Goal: Transaction & Acquisition: Purchase product/service

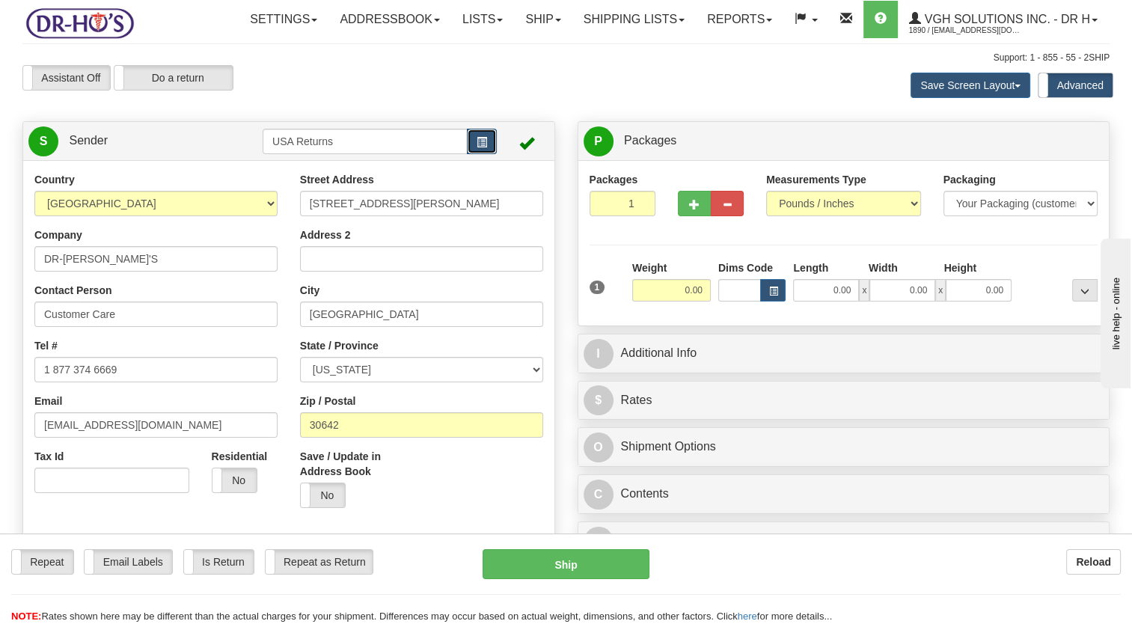
click at [473, 154] on button "button" at bounding box center [482, 141] width 30 height 25
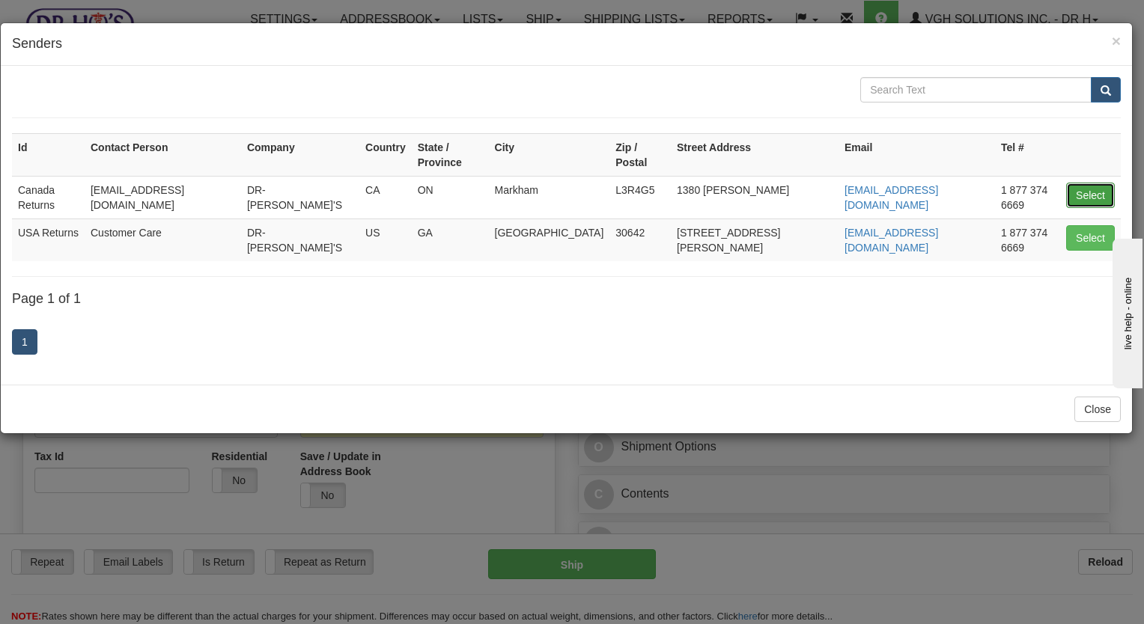
click at [1088, 183] on button "Select" at bounding box center [1090, 195] width 49 height 25
type input "Canada Returns"
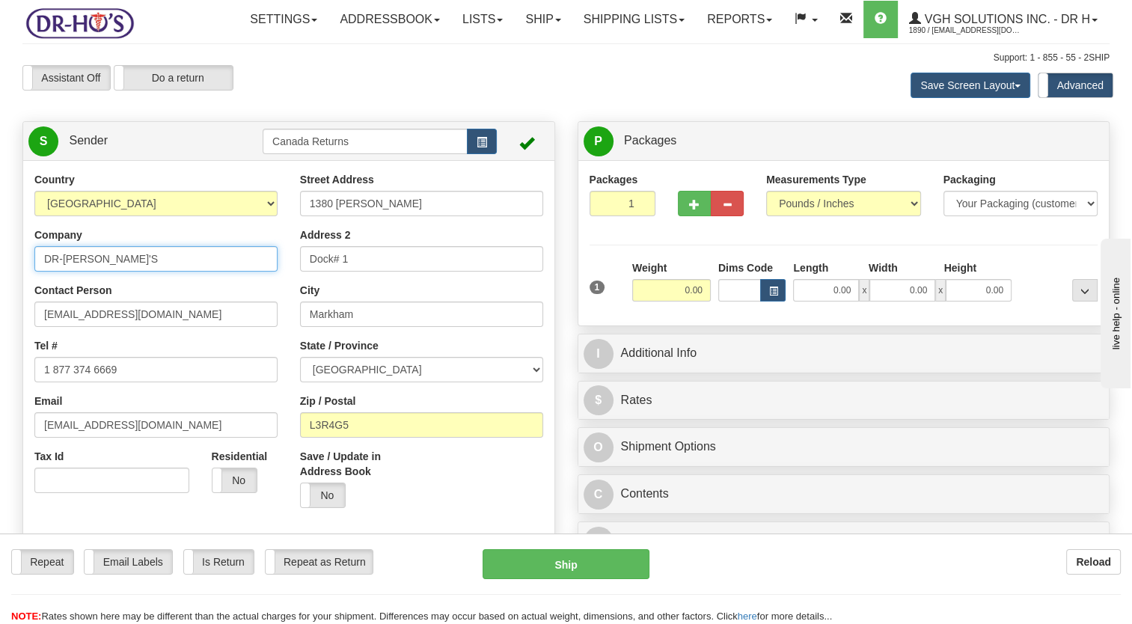
drag, startPoint x: 135, startPoint y: 293, endPoint x: 6, endPoint y: 302, distance: 129.0
click at [6, 302] on div "Toggle navigation Settings Shipping Preferences Fields Preferences New" at bounding box center [566, 624] width 1132 height 1249
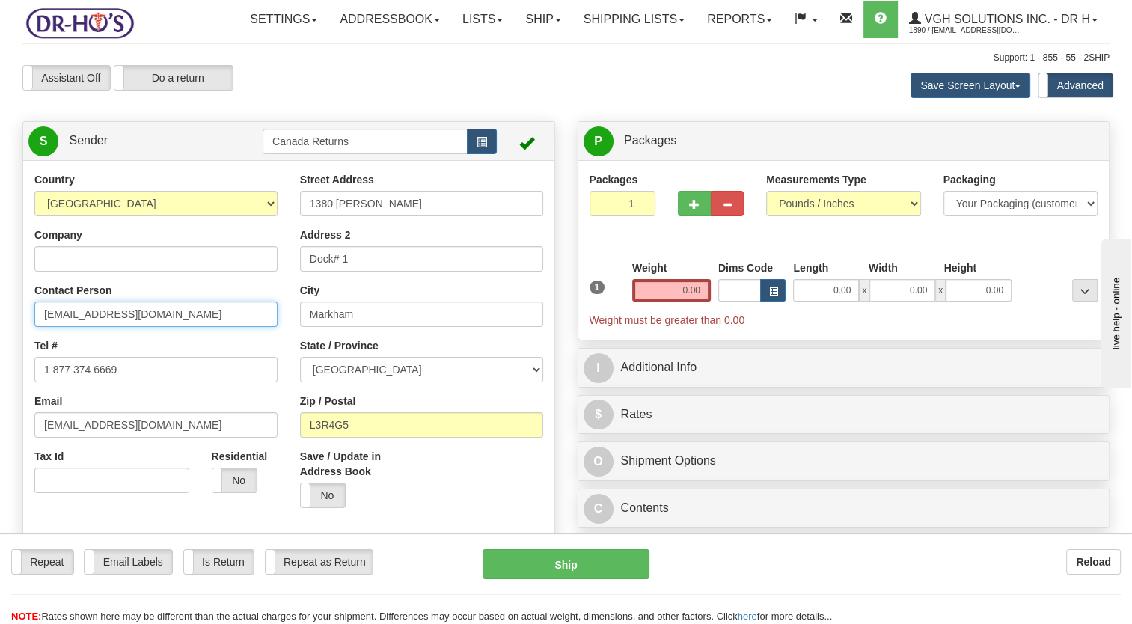
drag, startPoint x: 159, startPoint y: 351, endPoint x: 9, endPoint y: 363, distance: 150.9
click at [0, 358] on html "Training Course Close Toggle navigation Settings Shipping Preferences New Sende…" at bounding box center [566, 312] width 1132 height 624
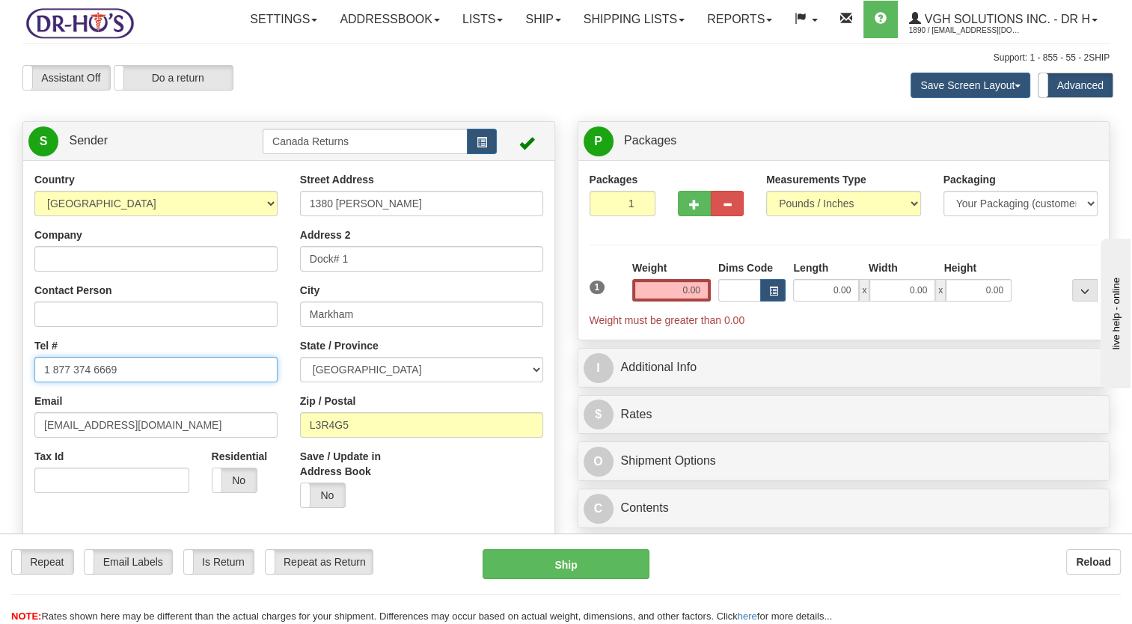
drag, startPoint x: 129, startPoint y: 398, endPoint x: 0, endPoint y: 422, distance: 130.9
click at [0, 416] on html "Training Course Close Toggle navigation Settings Shipping Preferences New Sende…" at bounding box center [566, 312] width 1132 height 624
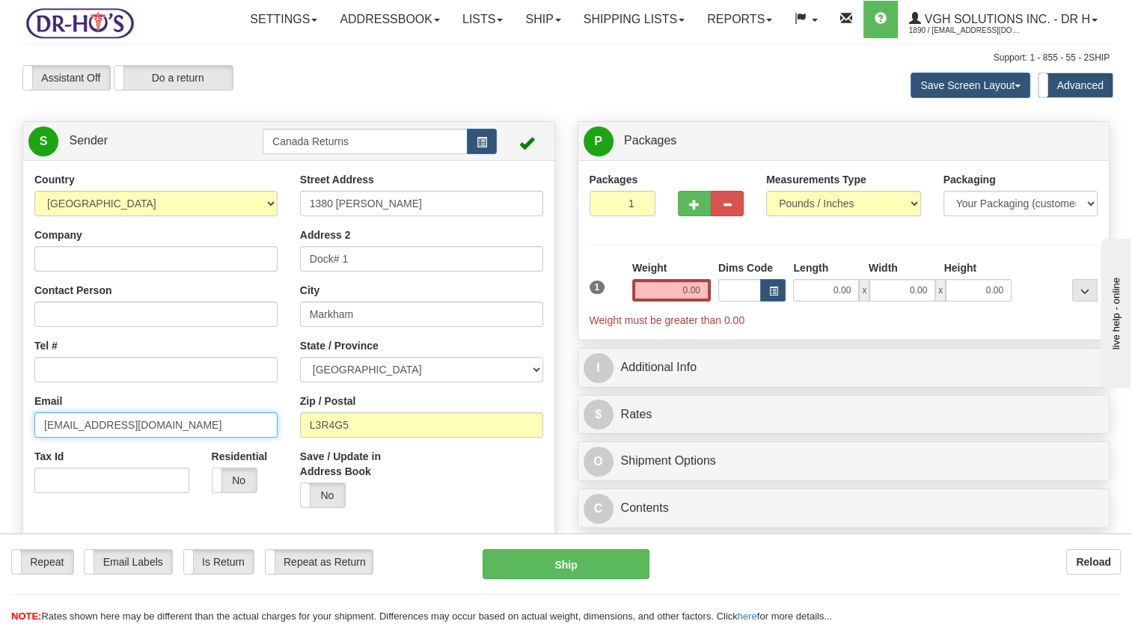
drag, startPoint x: 159, startPoint y: 468, endPoint x: 0, endPoint y: 471, distance: 158.7
click at [0, 471] on html "Training Course Close Toggle navigation Settings Shipping Preferences New Sende…" at bounding box center [566, 312] width 1132 height 624
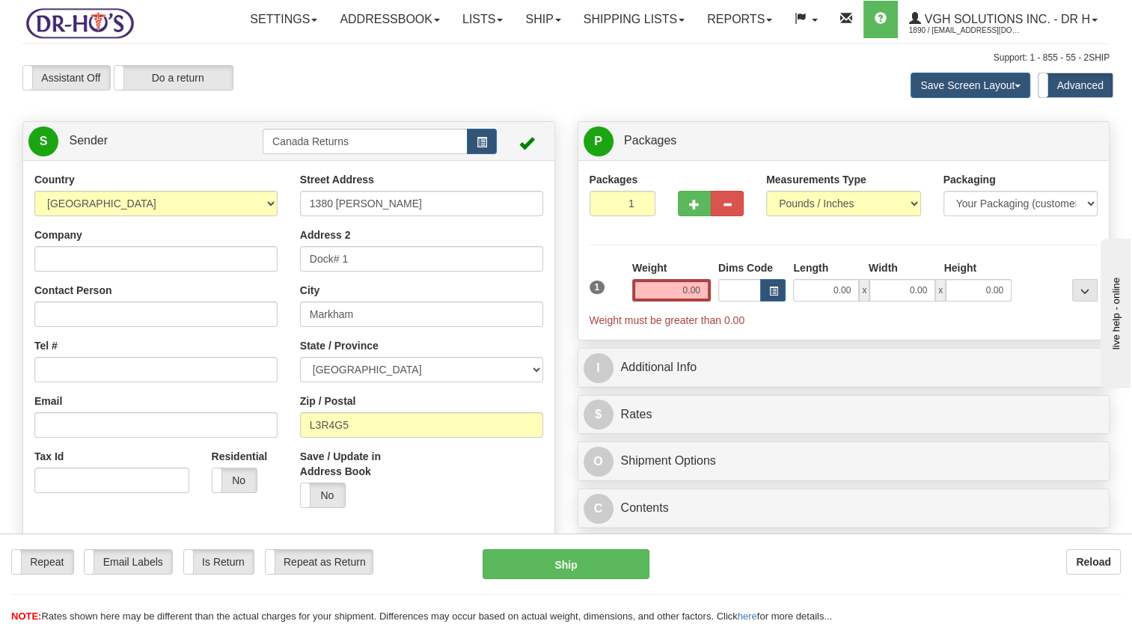
drag, startPoint x: 88, startPoint y: 310, endPoint x: 86, endPoint y: 298, distance: 12.2
click at [88, 309] on div "Country [GEOGRAPHIC_DATA] [GEOGRAPHIC_DATA] [GEOGRAPHIC_DATA] [GEOGRAPHIC_DATA]…" at bounding box center [156, 338] width 266 height 332
click at [85, 272] on input "Company" at bounding box center [155, 258] width 243 height 25
paste input "[PERSON_NAME]"
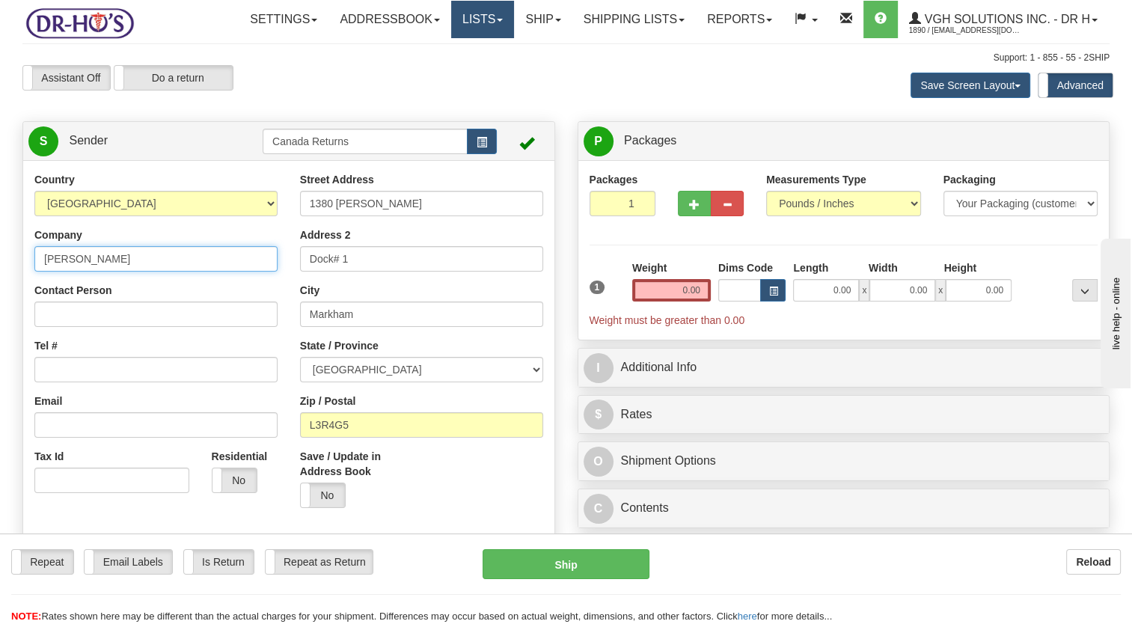
type input "[PERSON_NAME]"
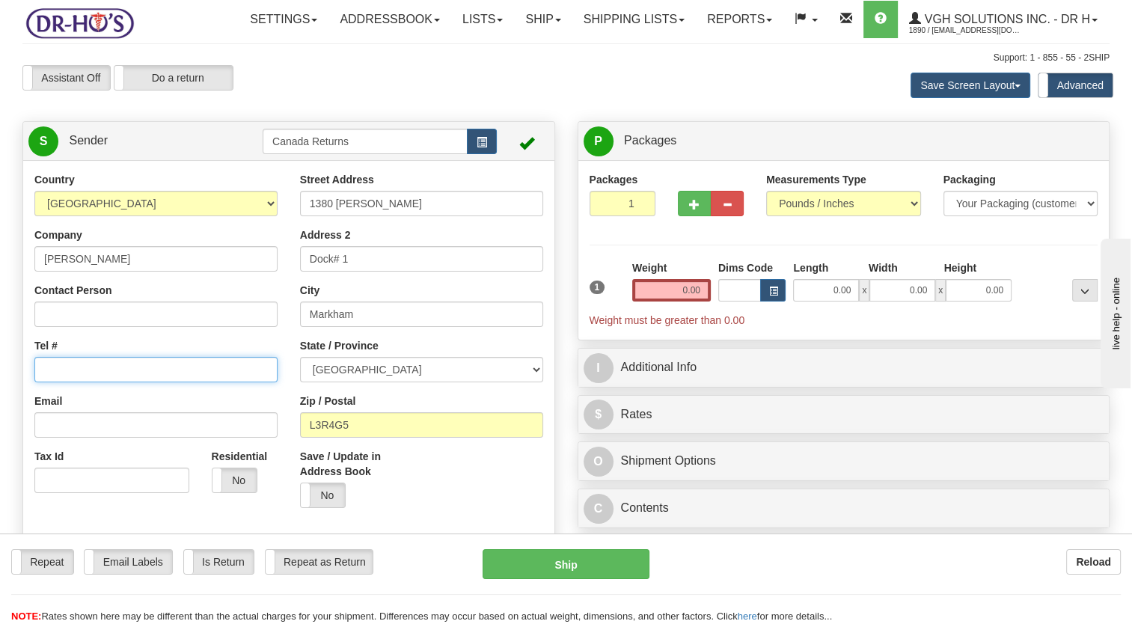
click at [112, 382] on input "Tel #" at bounding box center [155, 369] width 243 height 25
paste input "[PHONE_NUMBER]"
type input "[PHONE_NUMBER]"
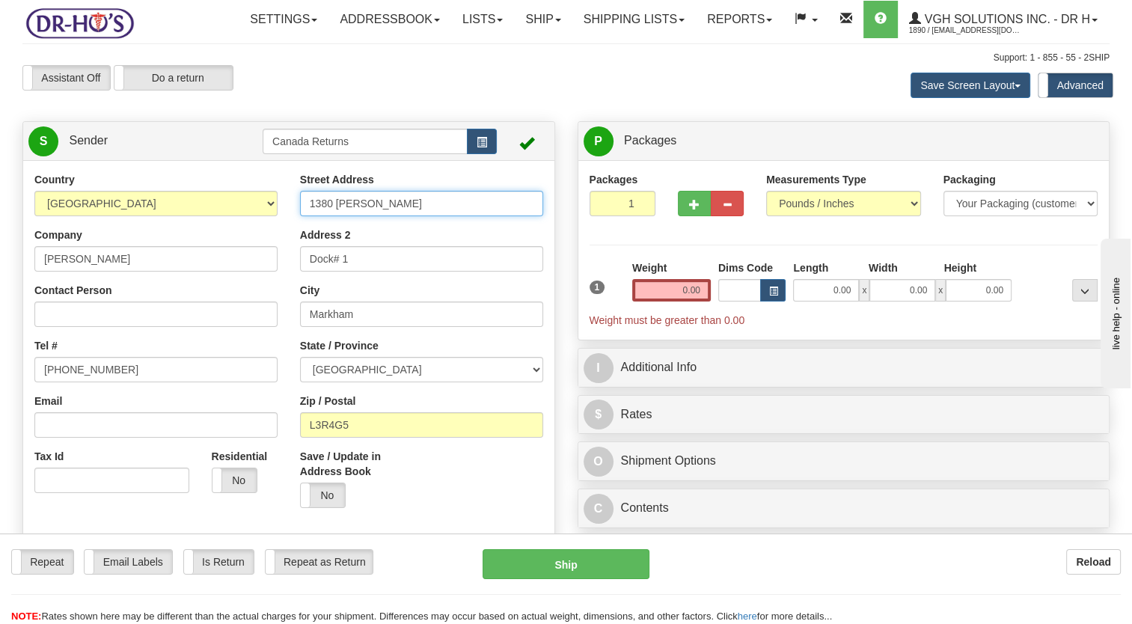
drag, startPoint x: 400, startPoint y: 236, endPoint x: 208, endPoint y: 260, distance: 193.7
click at [207, 260] on div "Country [GEOGRAPHIC_DATA] [GEOGRAPHIC_DATA] [GEOGRAPHIC_DATA] [GEOGRAPHIC_DATA]…" at bounding box center [288, 379] width 531 height 415
paste input "[STREET_ADDRESS]"
type input "[STREET_ADDRESS]"
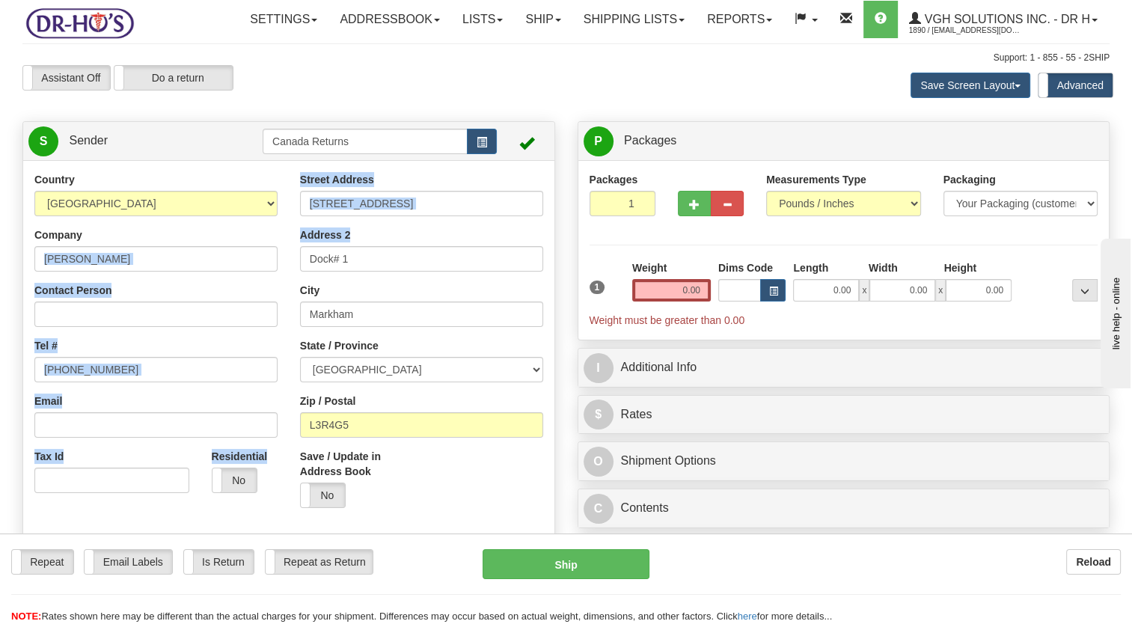
drag, startPoint x: 386, startPoint y: 280, endPoint x: 193, endPoint y: 309, distance: 195.3
click at [198, 308] on div "Country [GEOGRAPHIC_DATA] [GEOGRAPHIC_DATA] [GEOGRAPHIC_DATA] [GEOGRAPHIC_DATA]…" at bounding box center [288, 379] width 531 height 415
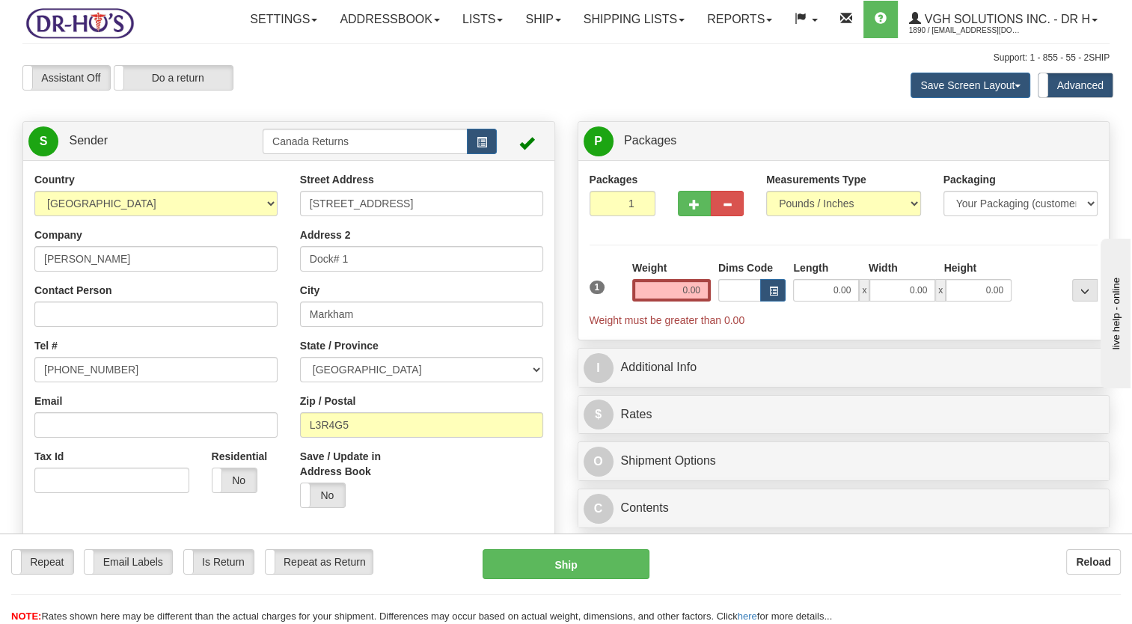
click at [365, 272] on div "Address 2 Dock# 1" at bounding box center [421, 250] width 243 height 44
drag, startPoint x: 379, startPoint y: 289, endPoint x: 213, endPoint y: 302, distance: 165.9
click at [223, 300] on div "Country [GEOGRAPHIC_DATA] [GEOGRAPHIC_DATA] [GEOGRAPHIC_DATA] [GEOGRAPHIC_DATA]…" at bounding box center [288, 379] width 531 height 415
drag, startPoint x: 382, startPoint y: 346, endPoint x: 269, endPoint y: 394, distance: 123.0
click at [195, 370] on div "Country [GEOGRAPHIC_DATA] [GEOGRAPHIC_DATA] [GEOGRAPHIC_DATA] [GEOGRAPHIC_DATA]…" at bounding box center [288, 379] width 531 height 415
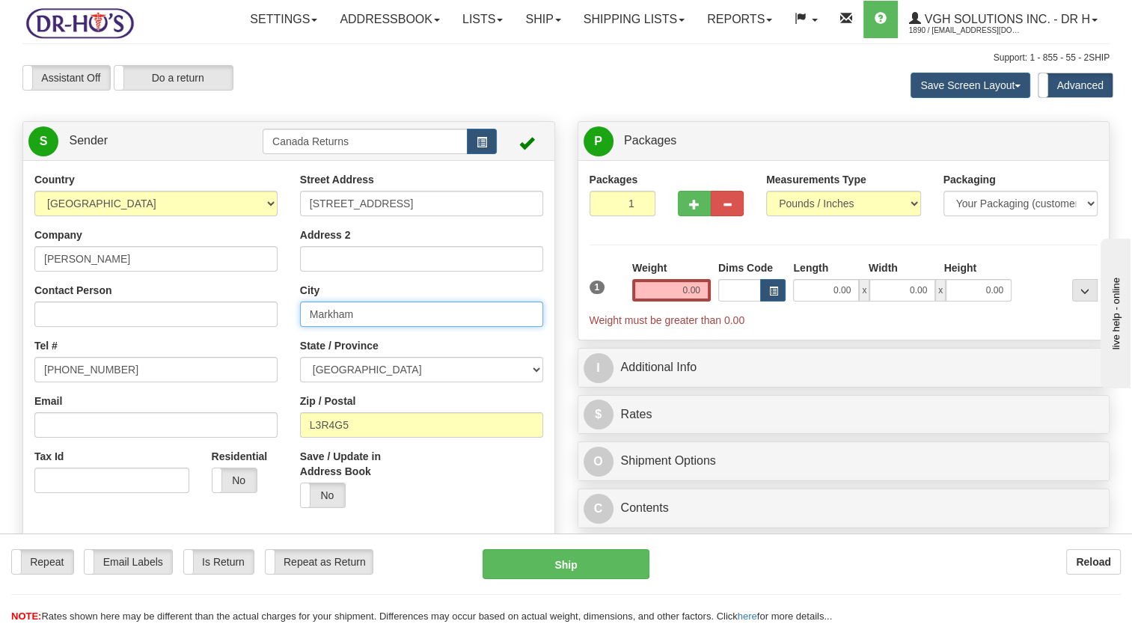
paste input "Lévis,"
click at [302, 327] on div "City Lévis" at bounding box center [421, 305] width 243 height 44
click at [315, 327] on input "Lévis" at bounding box center [421, 314] width 243 height 25
click at [312, 327] on input "Lévis" at bounding box center [421, 314] width 243 height 25
type input "Lévis"
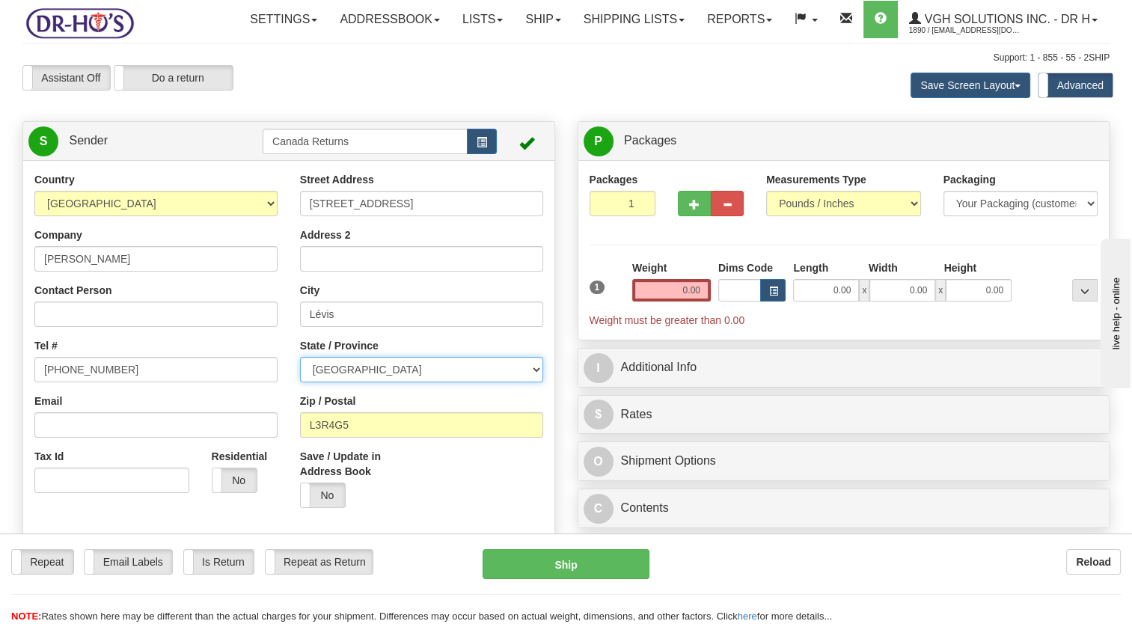
click at [364, 382] on select "[GEOGRAPHIC_DATA] [GEOGRAPHIC_DATA] [GEOGRAPHIC_DATA] [GEOGRAPHIC_DATA] [GEOGRA…" at bounding box center [421, 369] width 243 height 25
select select "QC"
click at [300, 382] on select "[GEOGRAPHIC_DATA] [GEOGRAPHIC_DATA] [GEOGRAPHIC_DATA] [GEOGRAPHIC_DATA] [GEOGRA…" at bounding box center [421, 369] width 243 height 25
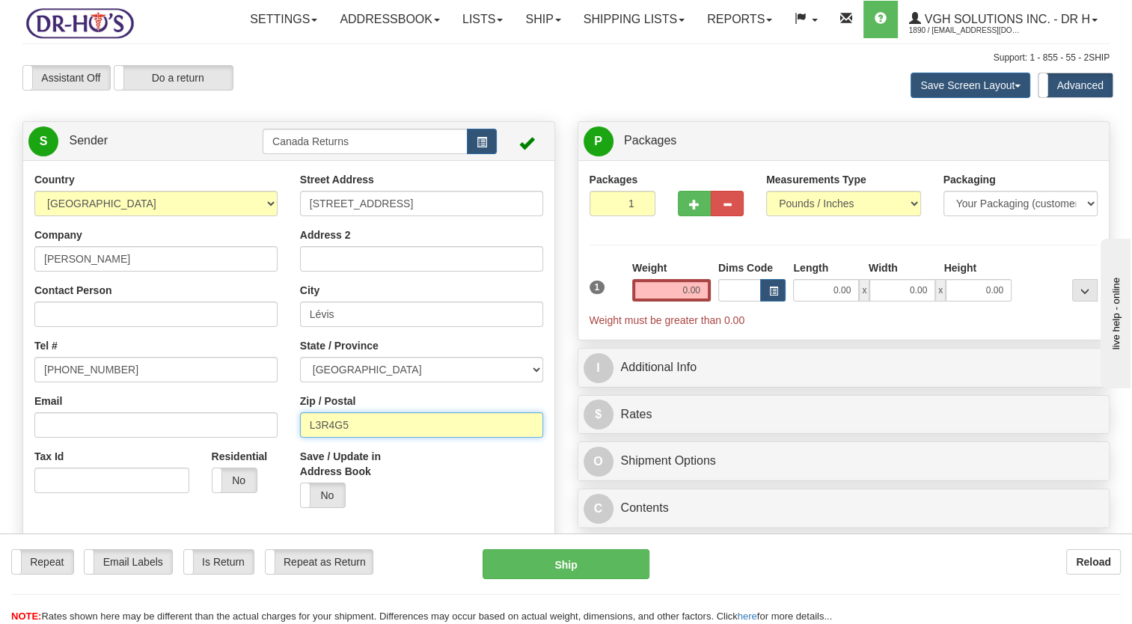
click at [280, 467] on div "Country [GEOGRAPHIC_DATA] [GEOGRAPHIC_DATA] [GEOGRAPHIC_DATA] [GEOGRAPHIC_DATA]…" at bounding box center [288, 379] width 531 height 415
paste input "G6V4S4"
type input "G6V4S4"
click at [442, 495] on div "Save / Update in Address Book Yes No" at bounding box center [422, 484] width 266 height 70
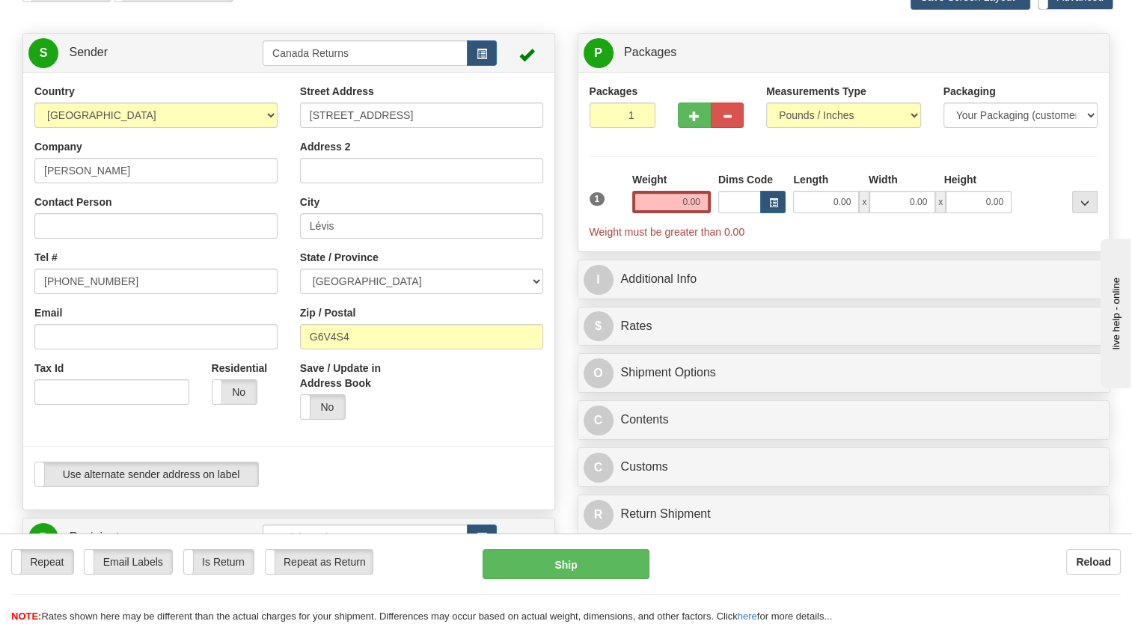
scroll to position [299, 0]
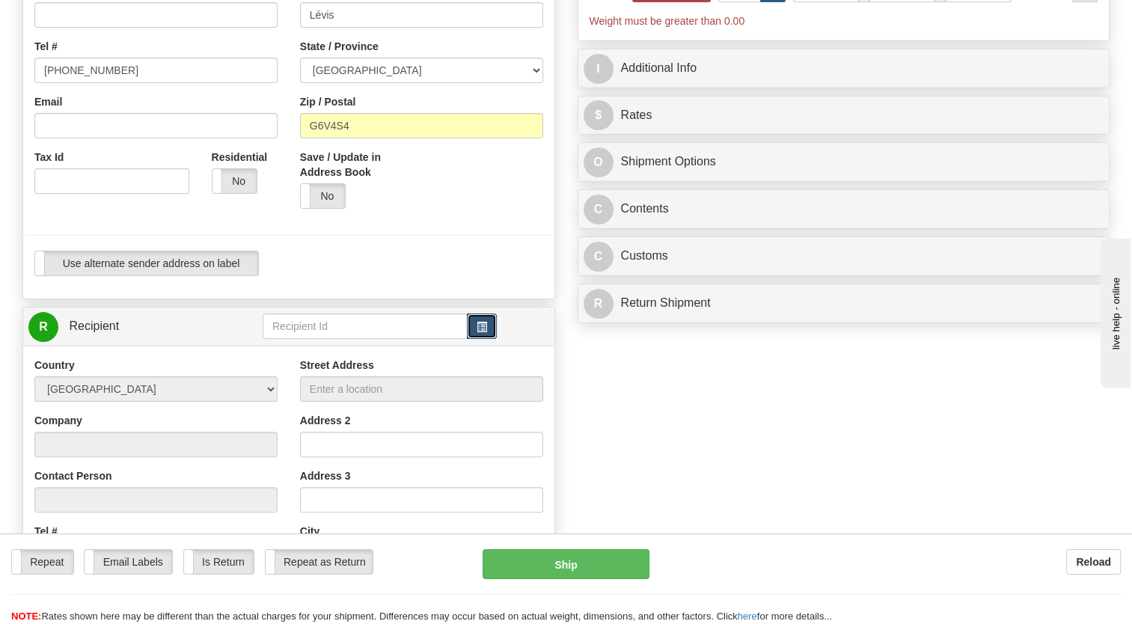
click at [475, 339] on button "button" at bounding box center [482, 326] width 30 height 25
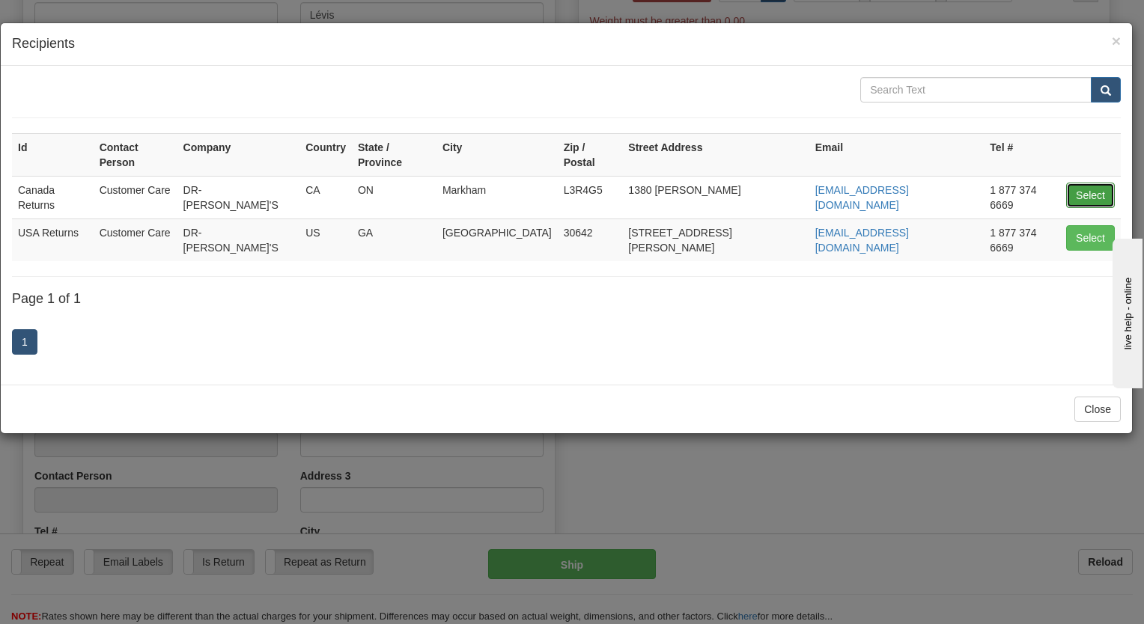
click at [1078, 183] on button "Select" at bounding box center [1090, 195] width 49 height 25
type input "Canada Returns"
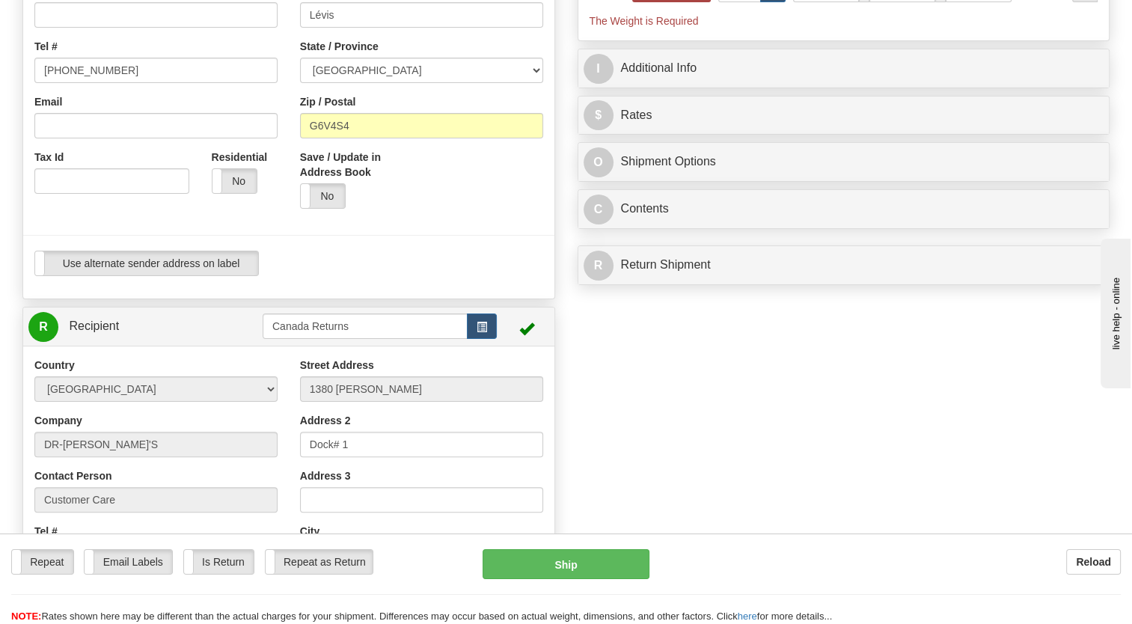
type input "0.00"
click at [492, 276] on div "Use alternate sender address on label Use alternate sender address on label" at bounding box center [288, 263] width 509 height 25
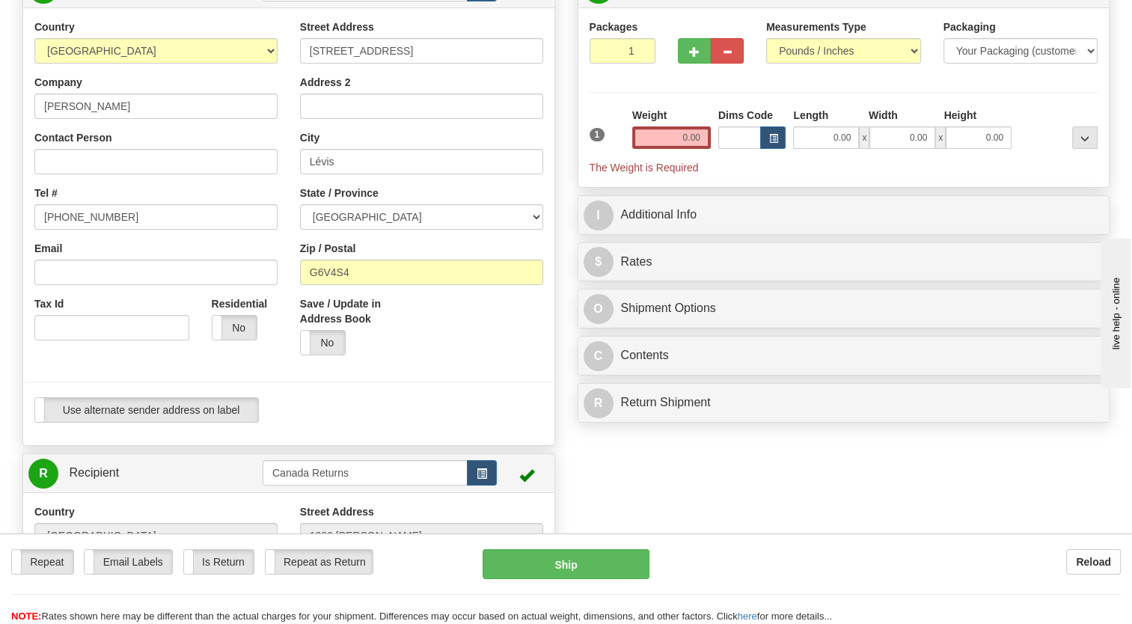
scroll to position [150, 0]
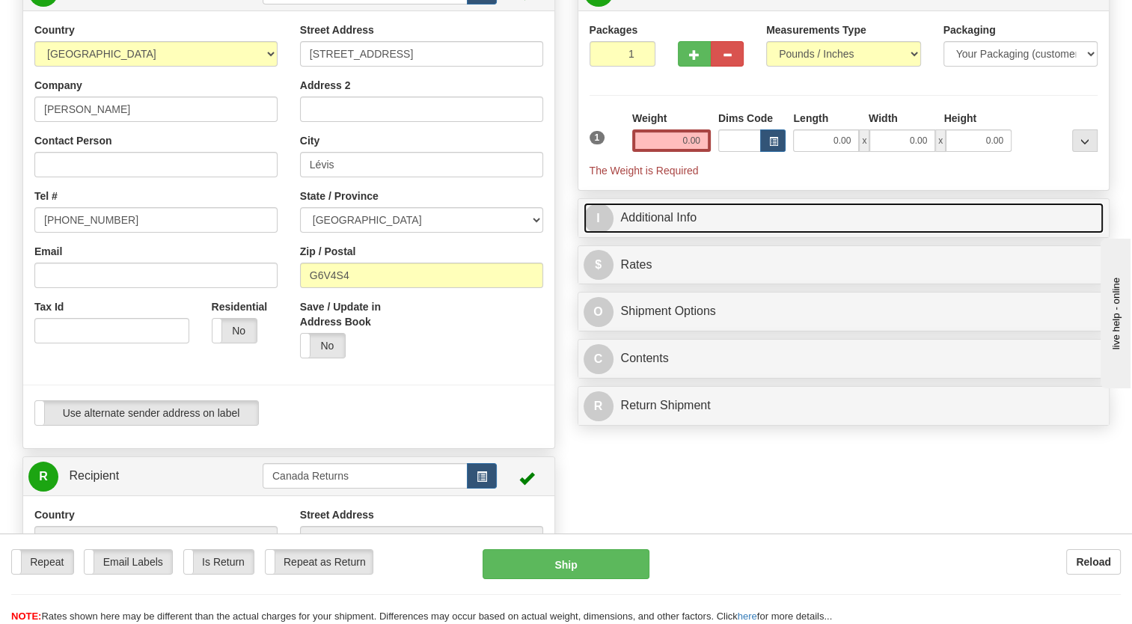
click at [646, 233] on link "I Additional Info" at bounding box center [844, 218] width 521 height 31
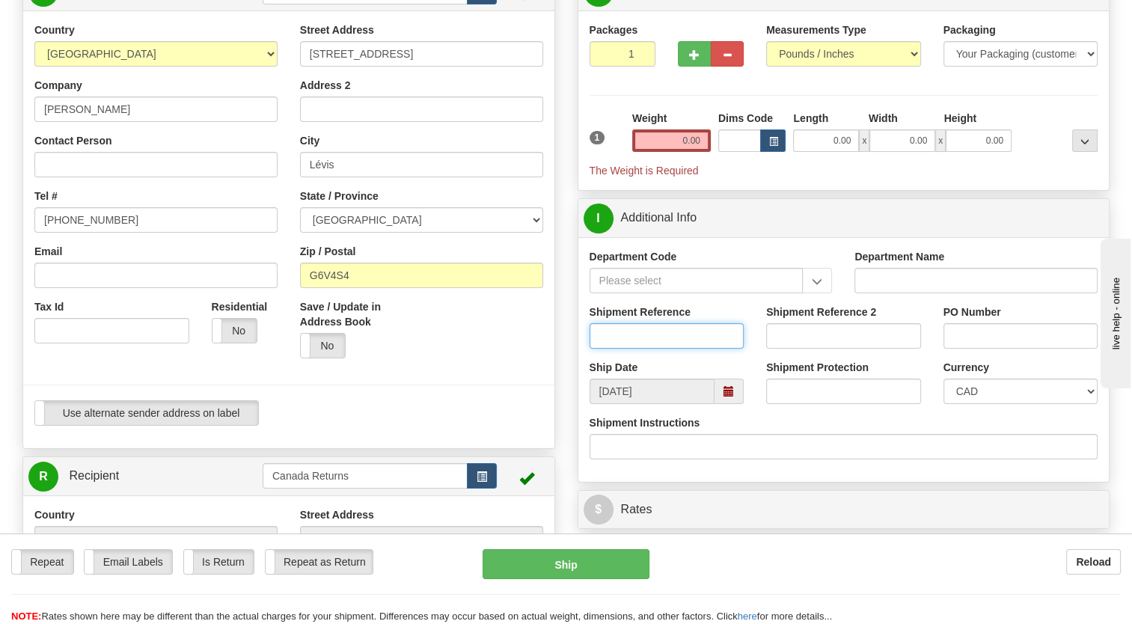
click at [620, 349] on input "Shipment Reference" at bounding box center [667, 335] width 155 height 25
paste input "CU25810168"
type input "CU25810168"
click at [546, 370] on div "Save / Update in Address Book Yes No" at bounding box center [422, 334] width 266 height 70
click at [733, 404] on span at bounding box center [729, 391] width 29 height 25
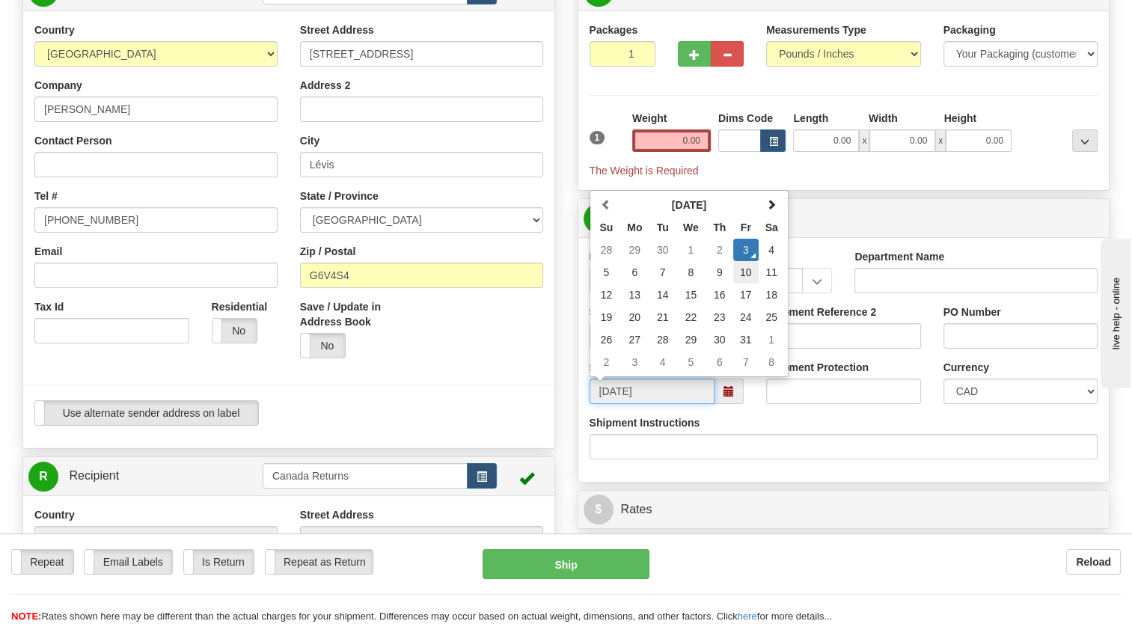
click at [748, 284] on td "10" at bounding box center [745, 272] width 25 height 22
type input "[DATE]"
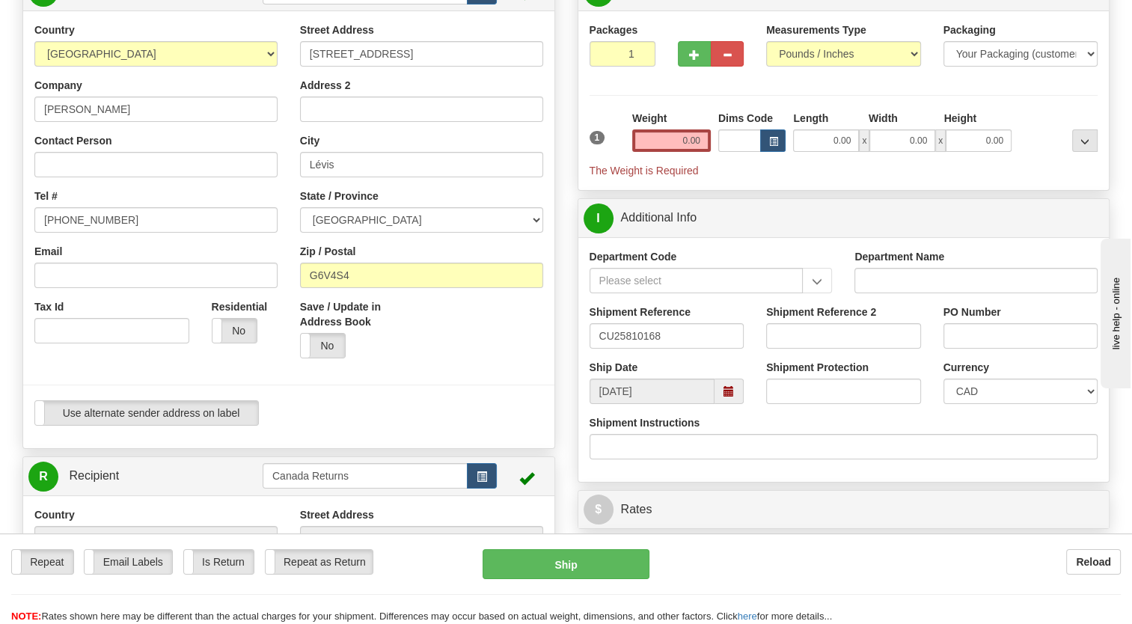
click at [510, 400] on div at bounding box center [289, 385] width 554 height 31
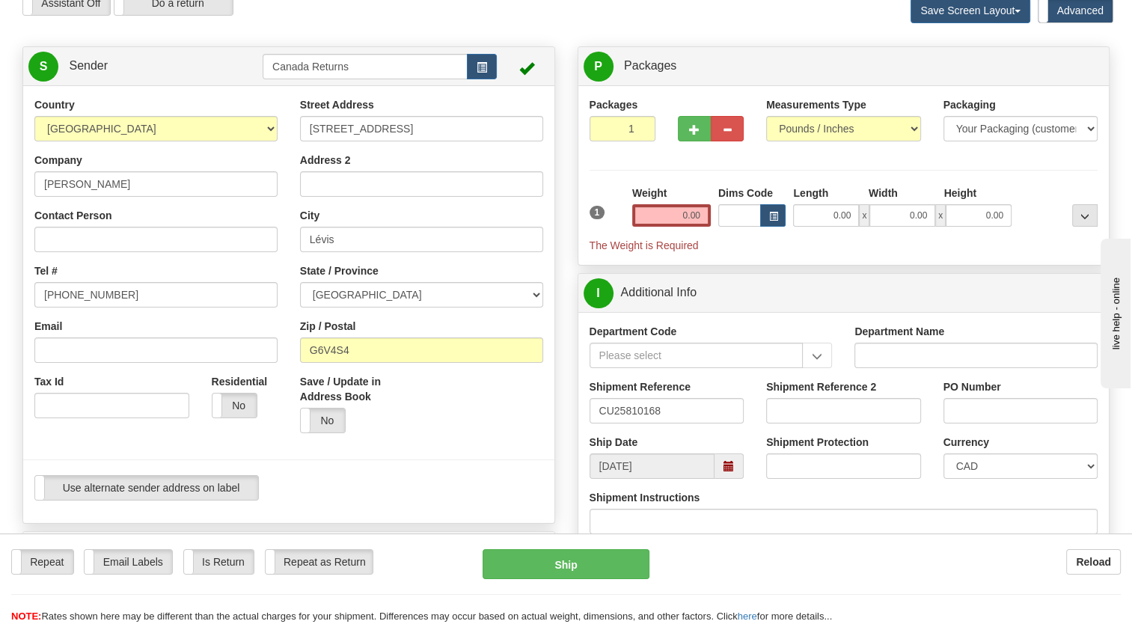
scroll to position [75, 0]
click at [665, 227] on input "0.00" at bounding box center [671, 215] width 79 height 22
type input "1.00"
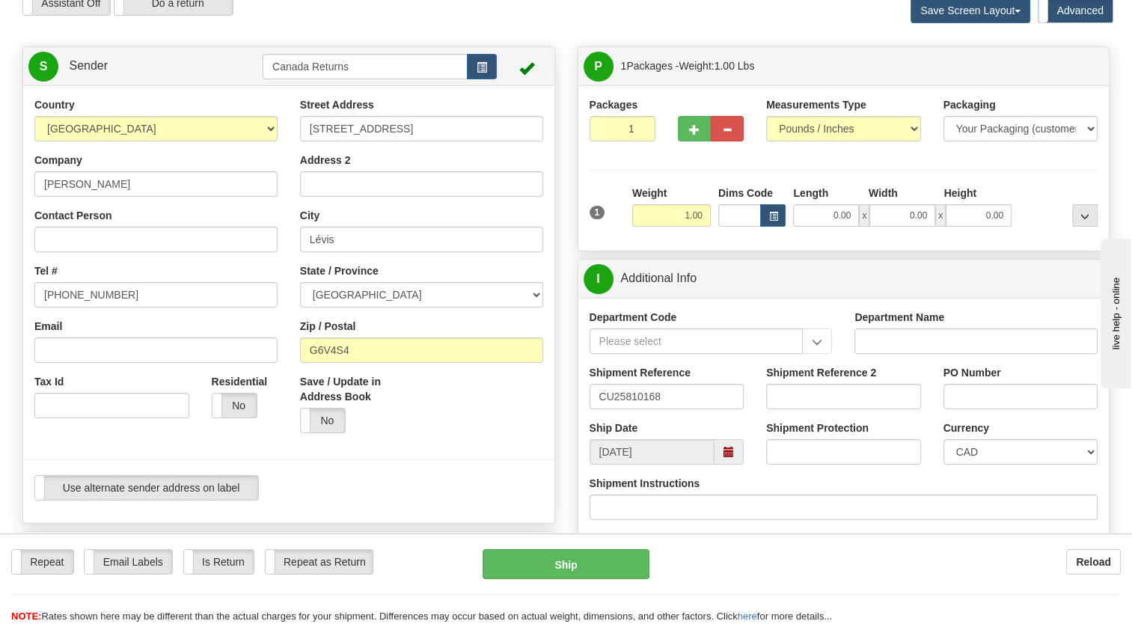
click at [624, 219] on div "1" at bounding box center [607, 203] width 43 height 34
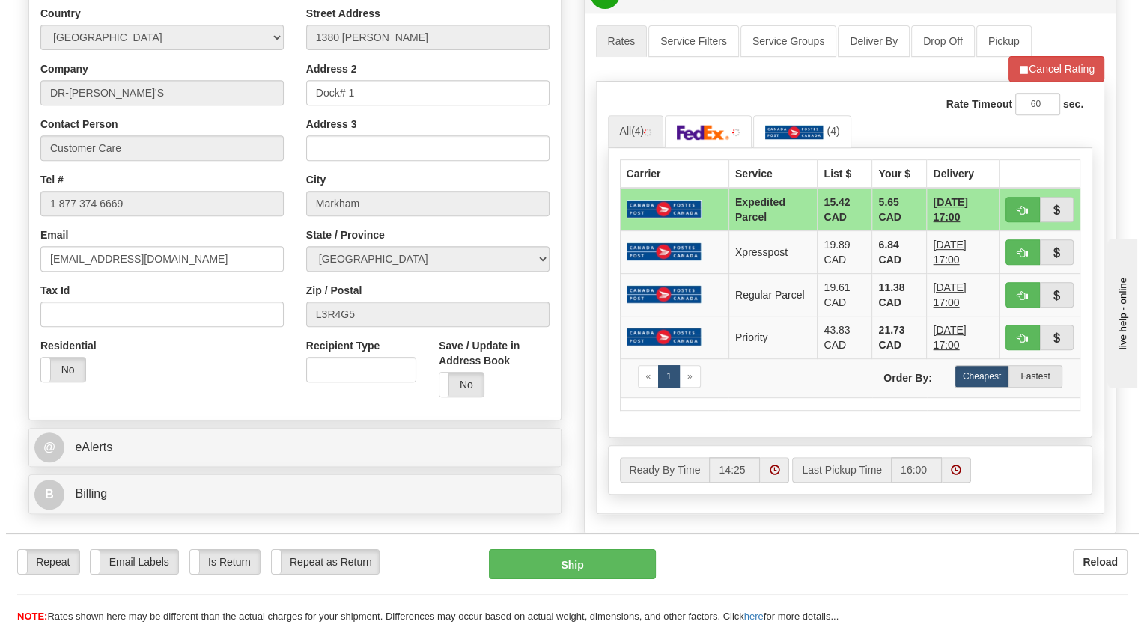
scroll to position [599, 0]
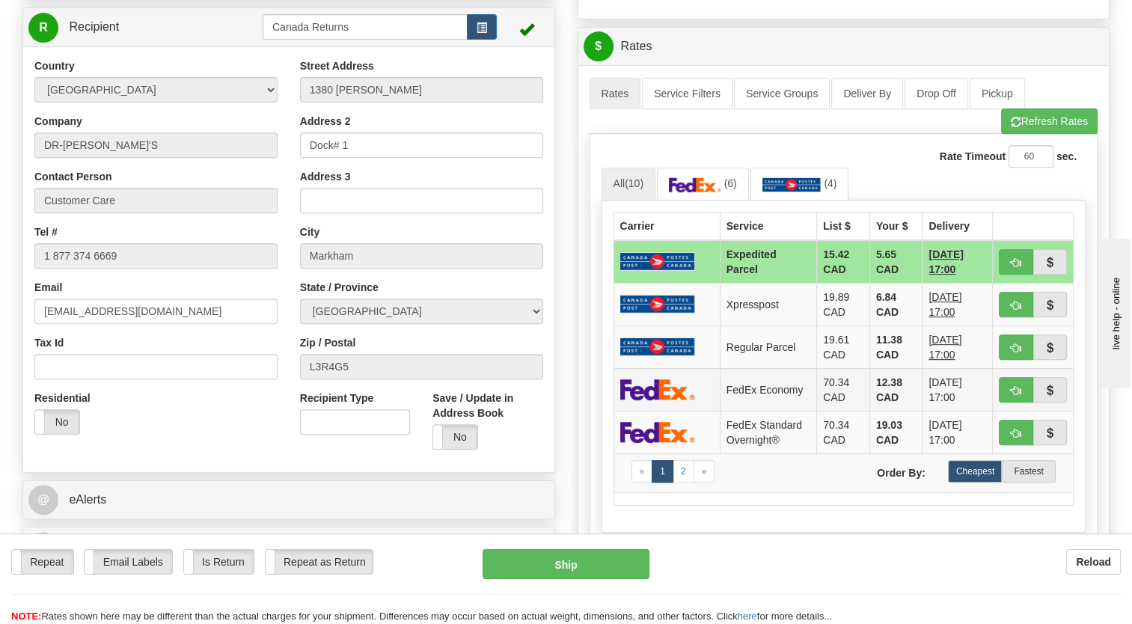
click at [709, 411] on td at bounding box center [667, 389] width 106 height 43
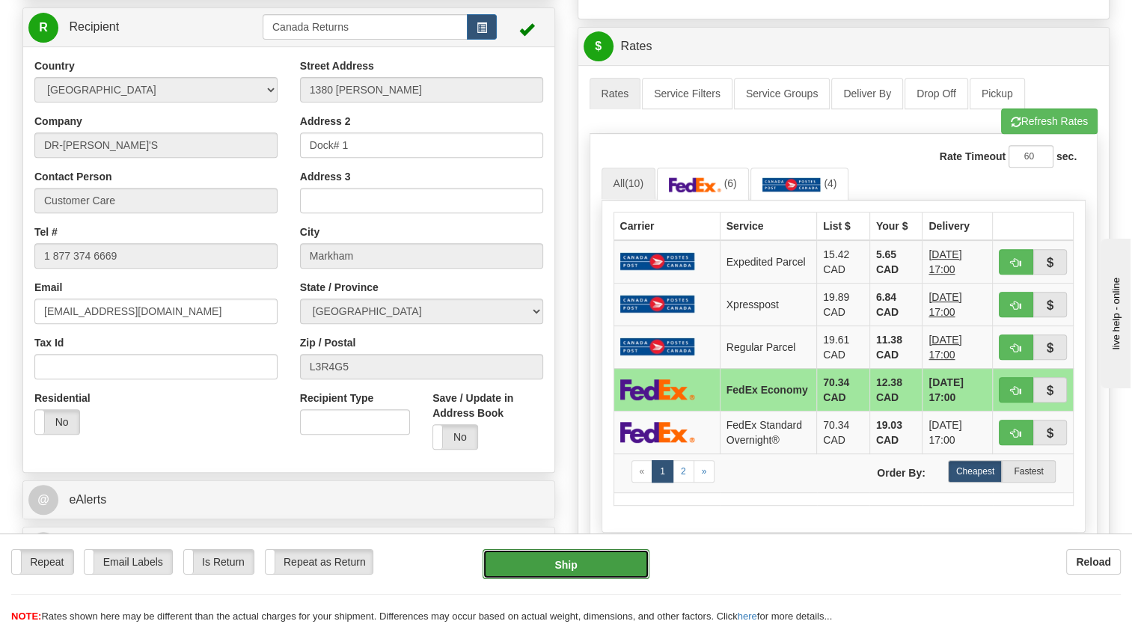
click at [602, 564] on button "Ship" at bounding box center [566, 564] width 166 height 30
type input "20"
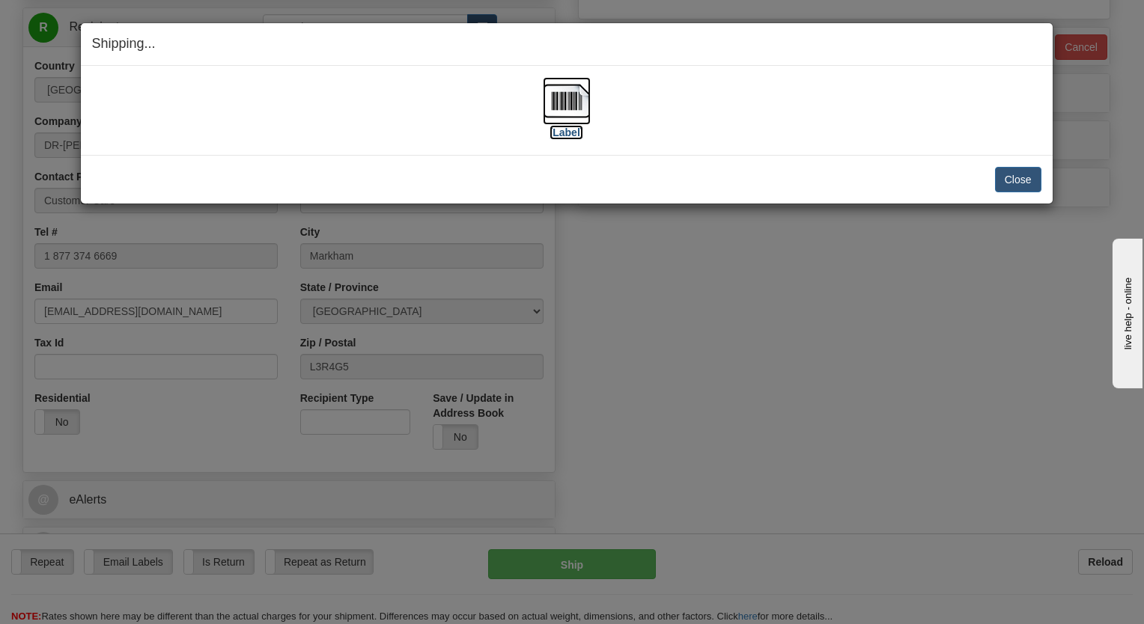
click at [567, 108] on img at bounding box center [567, 101] width 48 height 48
